Goal: Task Accomplishment & Management: Manage account settings

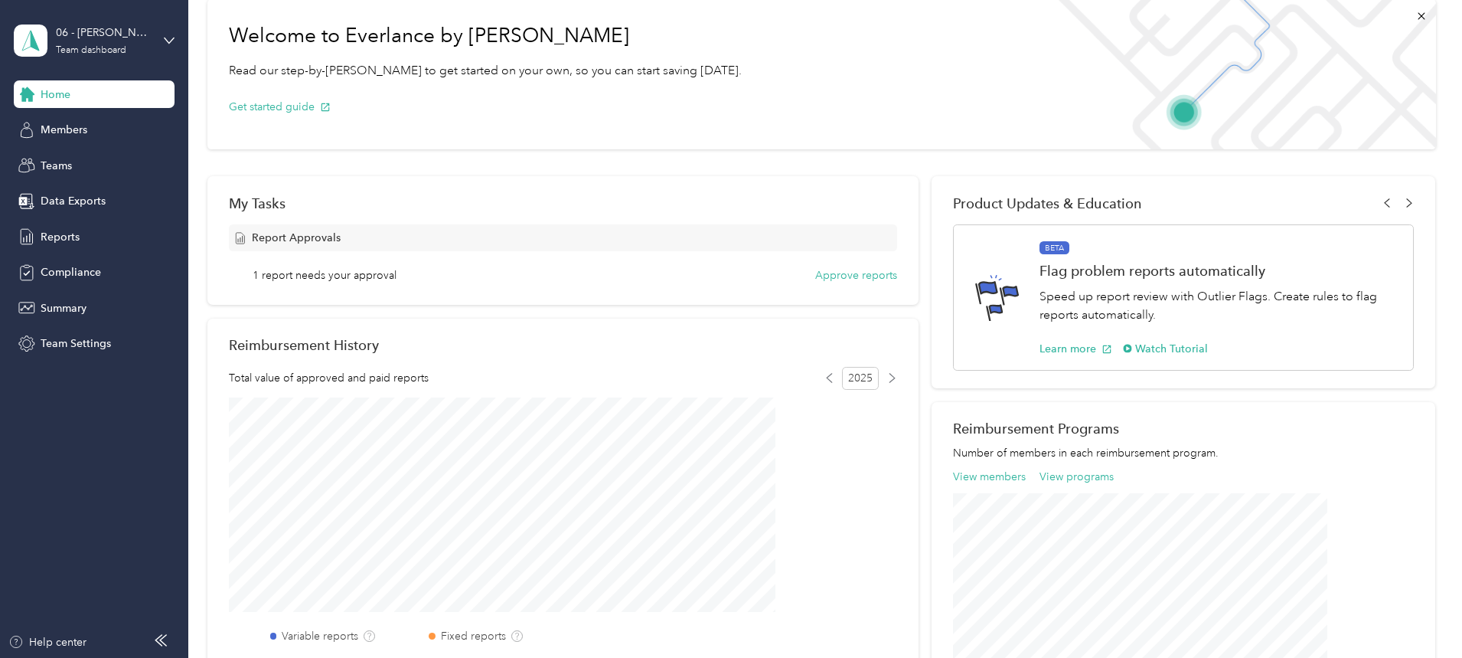
scroll to position [77, 0]
click at [815, 273] on button "Approve reports" at bounding box center [856, 274] width 82 height 16
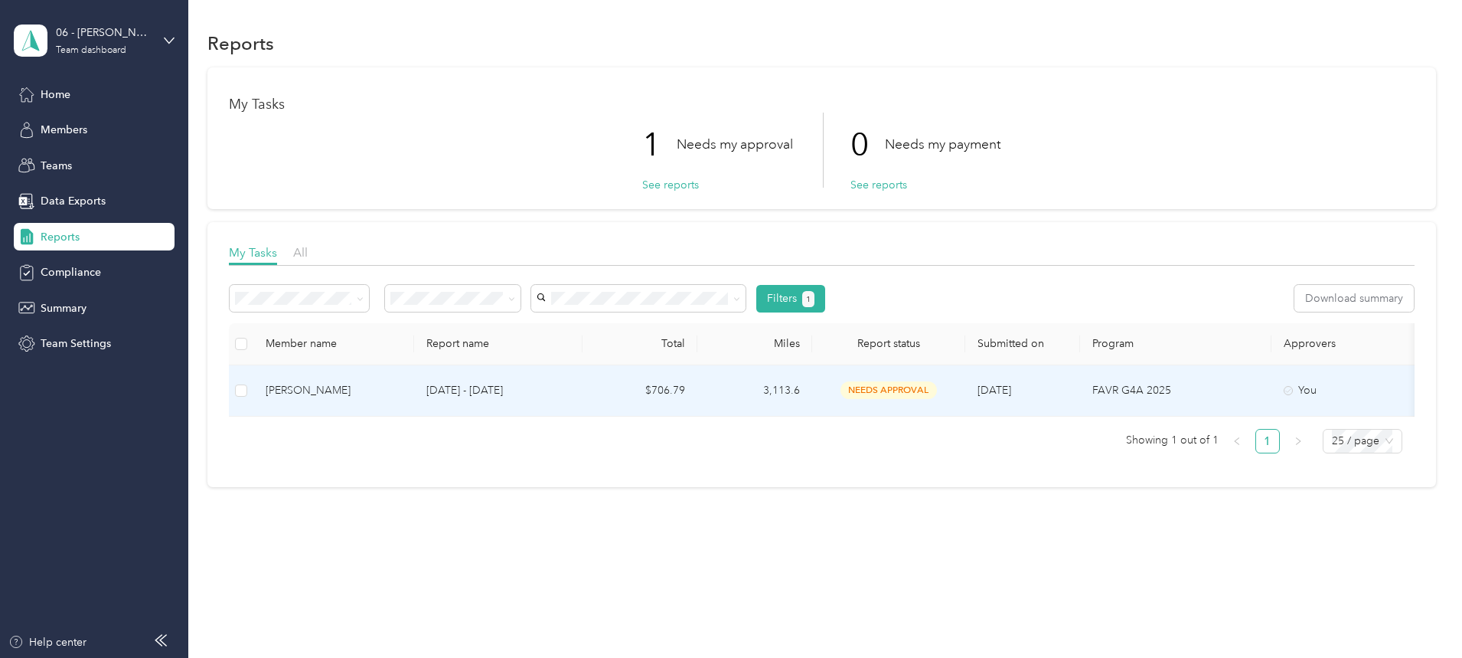
click at [402, 387] on div "[PERSON_NAME]" at bounding box center [334, 390] width 136 height 17
